Goal: Information Seeking & Learning: Learn about a topic

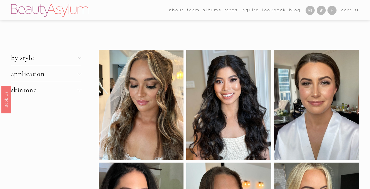
click at [61, 88] on span "skintone" at bounding box center [44, 90] width 67 height 8
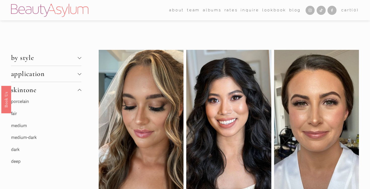
click at [14, 114] on link "fair" at bounding box center [14, 113] width 6 height 5
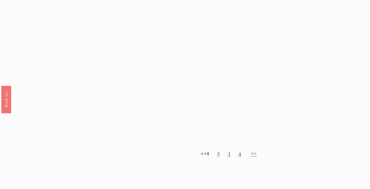
scroll to position [449, 0]
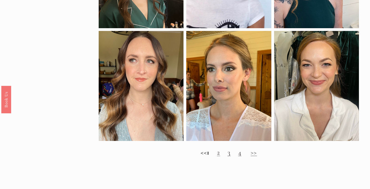
click at [220, 156] on link "2" at bounding box center [218, 152] width 3 height 8
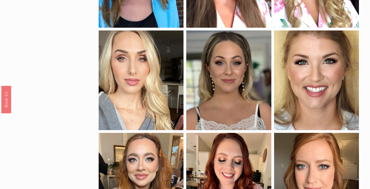
scroll to position [123, 0]
